Goal: Task Accomplishment & Management: Complete application form

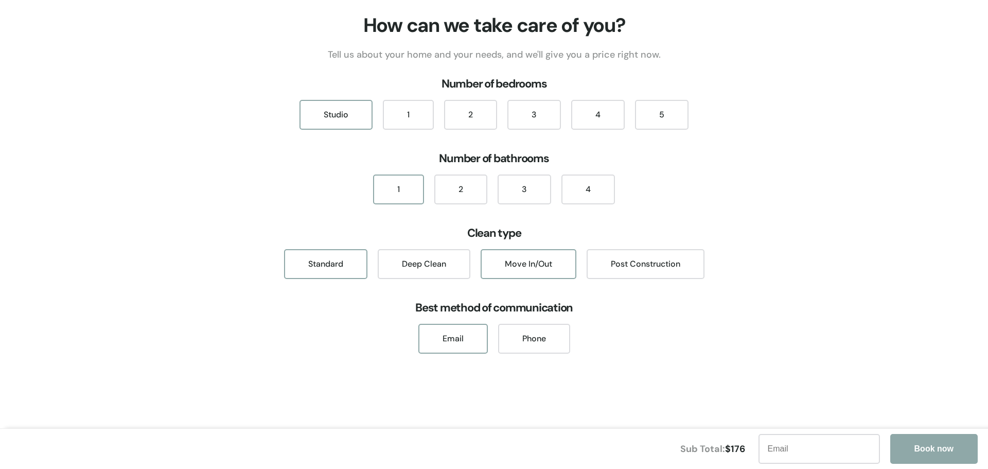
click at [569, 262] on div "Move In/Out" at bounding box center [529, 264] width 96 height 30
click at [804, 448] on input "text" at bounding box center [819, 449] width 121 height 30
type input "[EMAIL_ADDRESS][DOMAIN_NAME]"
click at [911, 447] on button "Book now" at bounding box center [926, 449] width 87 height 30
click at [321, 264] on div "Standard" at bounding box center [325, 264] width 83 height 30
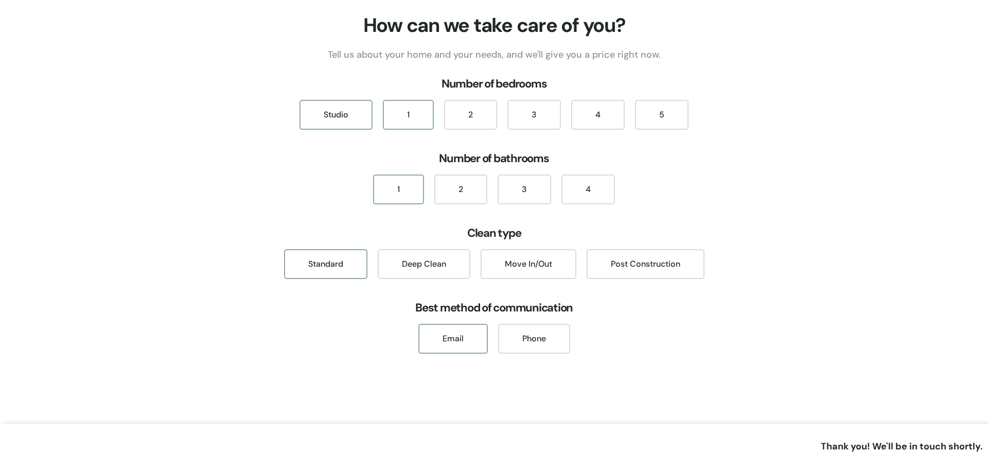
click at [409, 110] on div "1" at bounding box center [408, 115] width 51 height 30
click at [527, 343] on div "Phone" at bounding box center [534, 339] width 72 height 30
click at [451, 343] on div "Email" at bounding box center [452, 339] width 69 height 30
click at [401, 109] on div "1" at bounding box center [408, 115] width 51 height 30
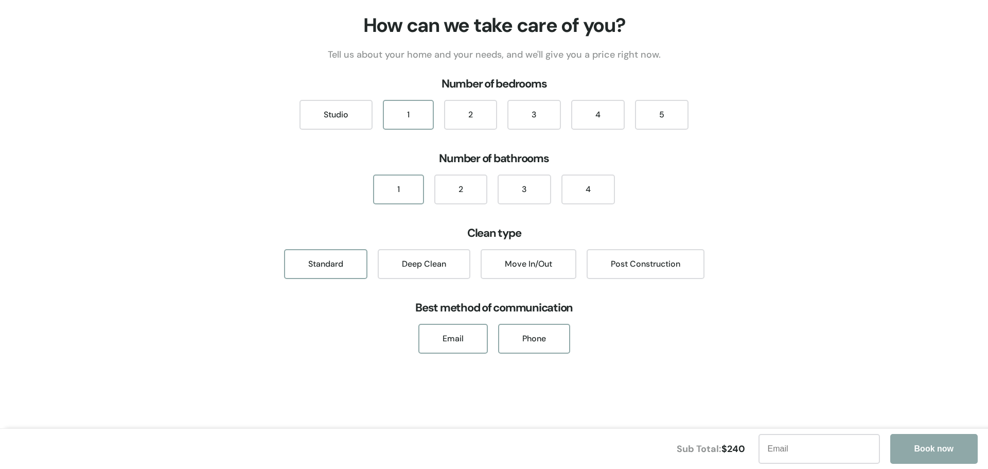
click at [552, 337] on div "Phone" at bounding box center [534, 339] width 72 height 30
click at [402, 271] on div "Deep Clean" at bounding box center [424, 264] width 93 height 30
click at [333, 265] on div "Standard" at bounding box center [325, 264] width 83 height 30
click at [668, 114] on div "5" at bounding box center [662, 115] width 54 height 30
click at [408, 120] on div "1" at bounding box center [408, 115] width 51 height 30
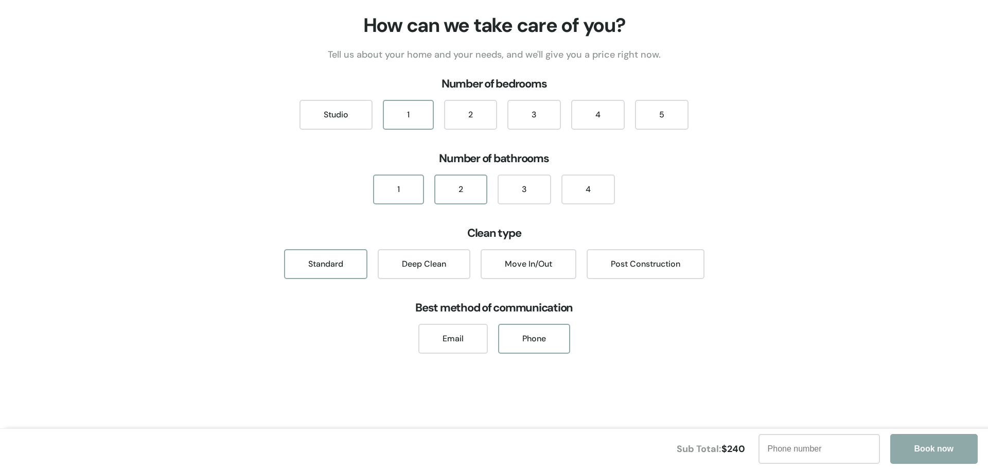
click at [456, 199] on div "2" at bounding box center [460, 189] width 53 height 30
click at [530, 195] on div "3" at bounding box center [525, 189] width 54 height 30
click at [583, 199] on div "4" at bounding box center [588, 189] width 54 height 30
click at [396, 190] on div "1" at bounding box center [398, 189] width 51 height 30
click at [350, 118] on div "Studio" at bounding box center [336, 115] width 73 height 30
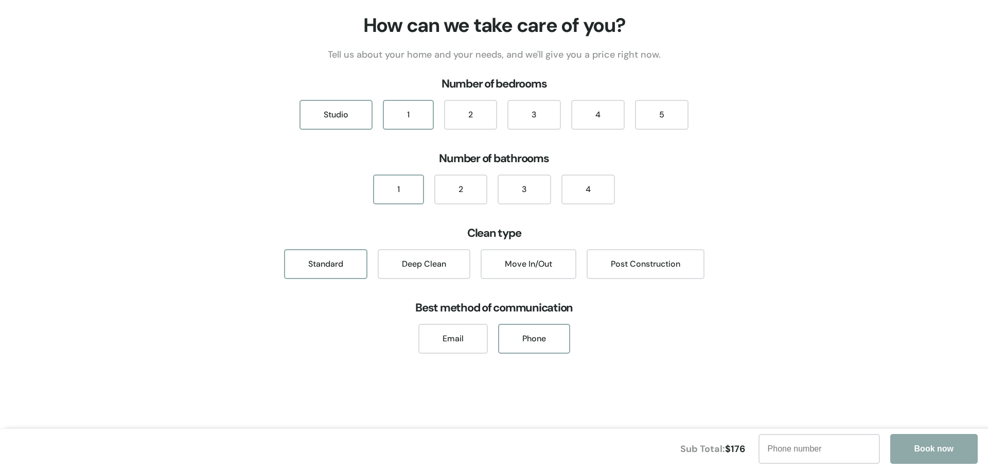
click at [410, 118] on div "1" at bounding box center [408, 115] width 51 height 30
click at [465, 119] on div "2" at bounding box center [470, 115] width 53 height 30
click at [524, 117] on div "3" at bounding box center [534, 115] width 54 height 30
click at [585, 119] on div "4" at bounding box center [598, 115] width 54 height 30
click at [399, 113] on div "1" at bounding box center [408, 115] width 51 height 30
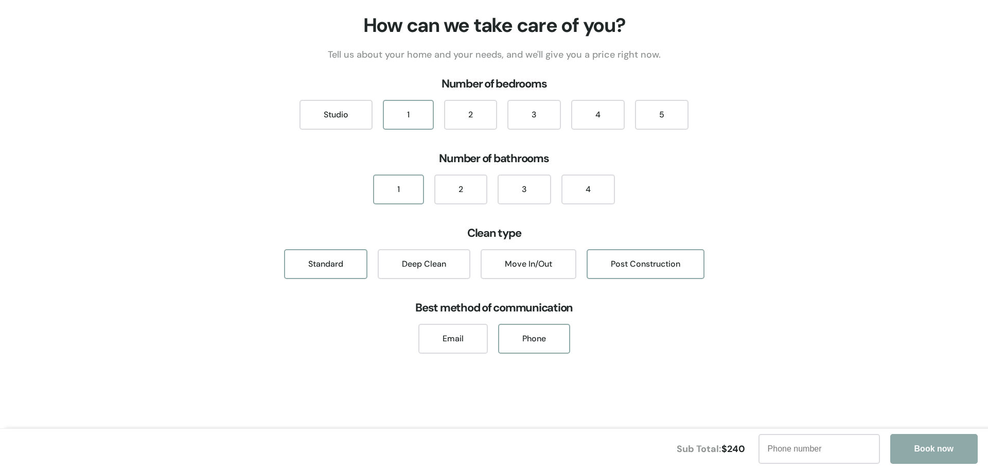
click at [651, 263] on div "Post Construction" at bounding box center [646, 264] width 118 height 30
click at [509, 256] on div "Move In/Out" at bounding box center [529, 264] width 96 height 30
click at [440, 264] on div "Deep Clean" at bounding box center [424, 264] width 93 height 30
click at [340, 267] on div "Standard" at bounding box center [325, 264] width 83 height 30
click at [349, 128] on div "Studio" at bounding box center [336, 115] width 73 height 30
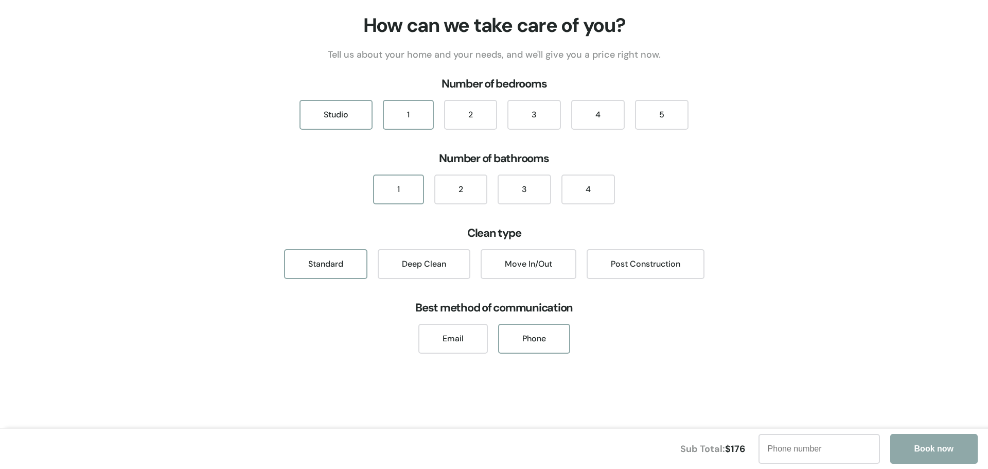
click at [414, 119] on div "1" at bounding box center [408, 115] width 51 height 30
